Goal: Navigation & Orientation: Find specific page/section

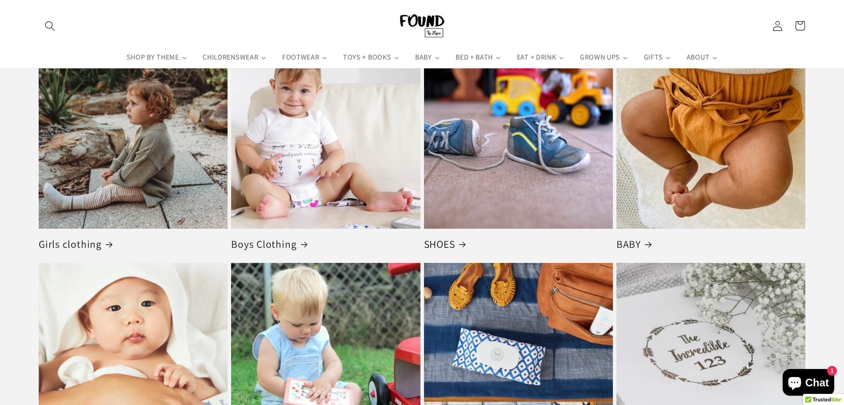
scroll to position [1351, 0]
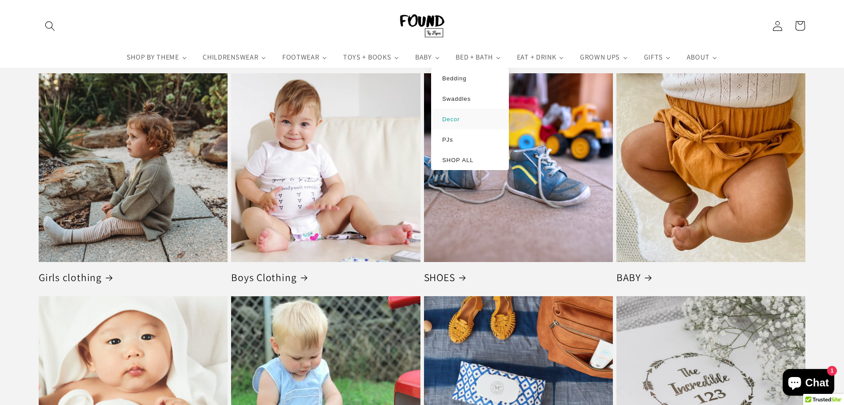
click at [468, 116] on link "Decor" at bounding box center [470, 118] width 60 height 7
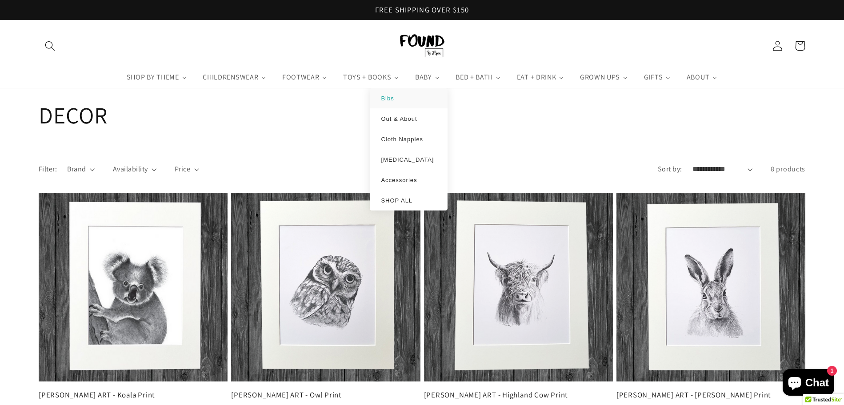
click at [387, 102] on span "Bibs" at bounding box center [387, 98] width 13 height 7
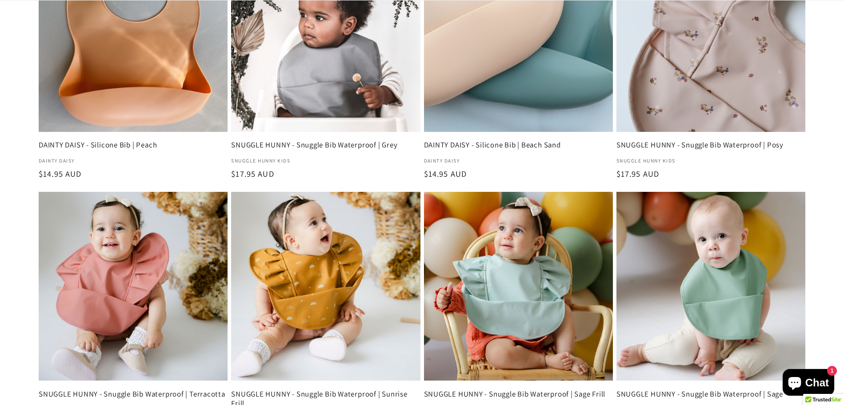
scroll to position [766, 0]
